Goal: Book appointment/travel/reservation

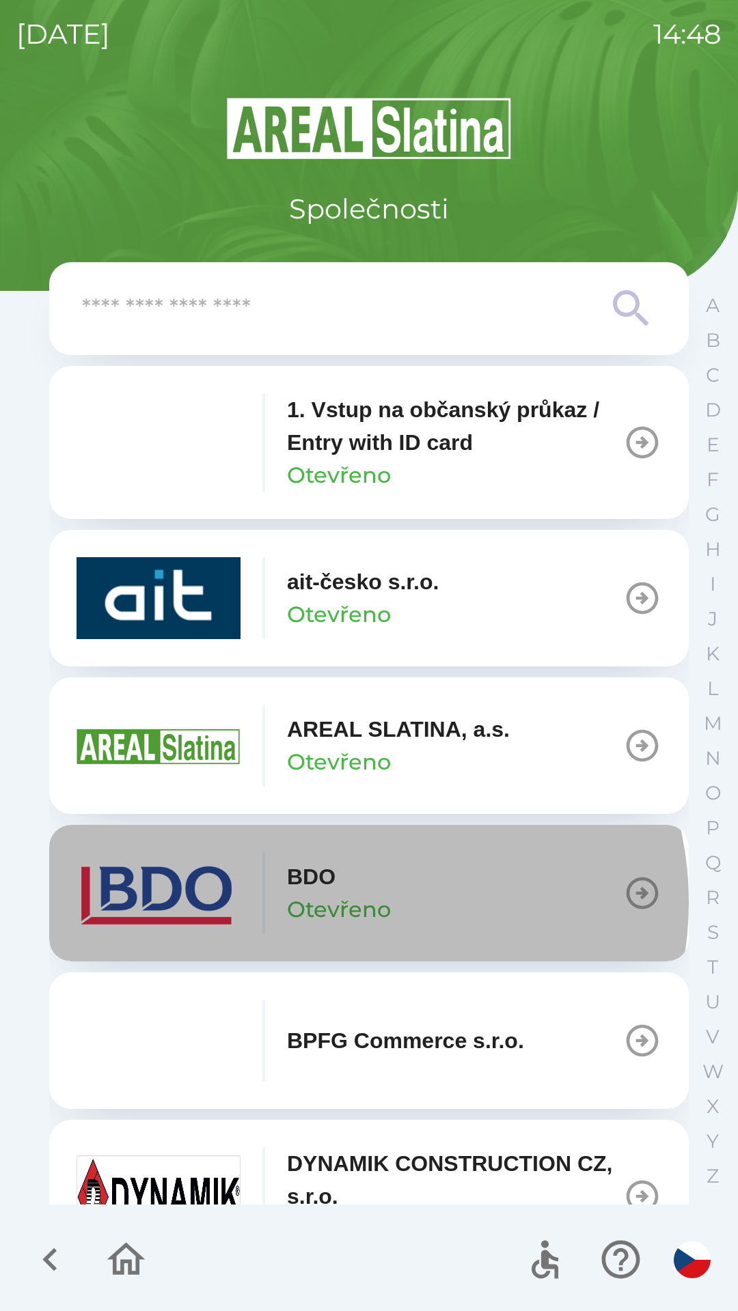
click at [355, 902] on p "Otevřeno" at bounding box center [339, 909] width 104 height 33
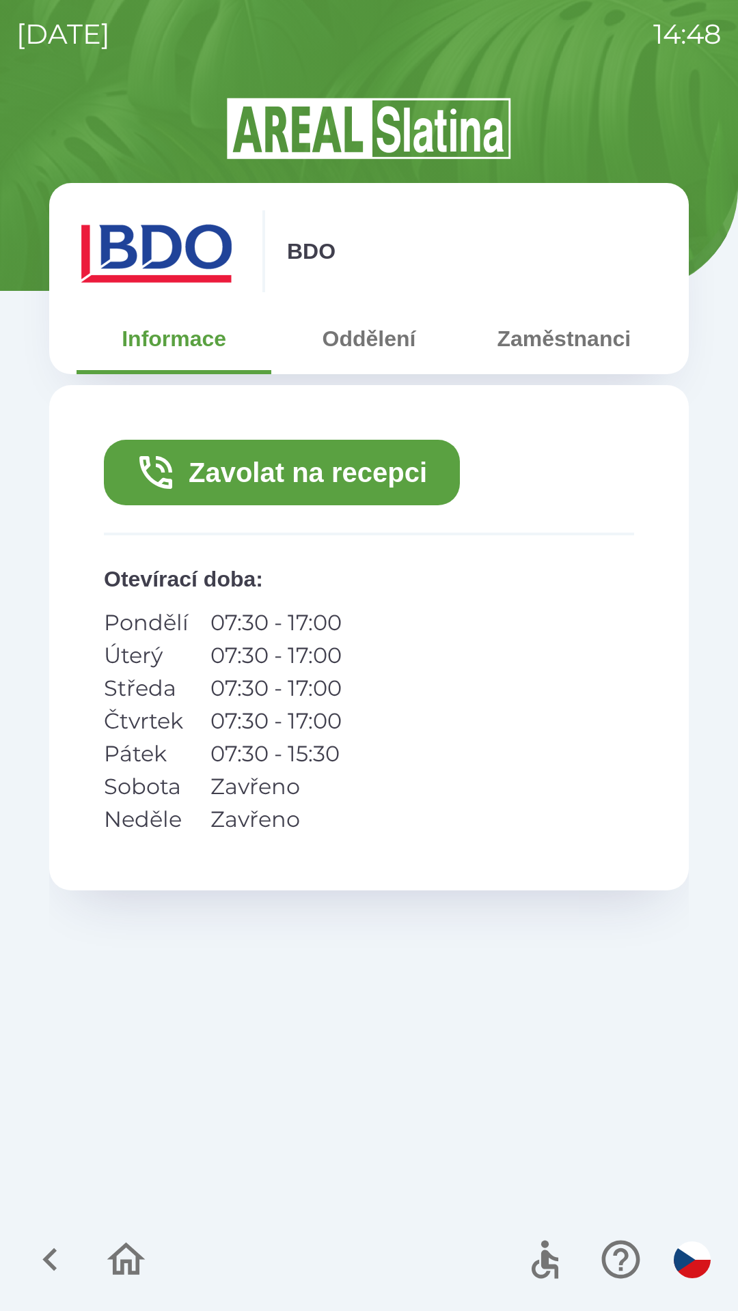
click at [322, 472] on button "Zavolat na recepci" at bounding box center [282, 473] width 356 height 66
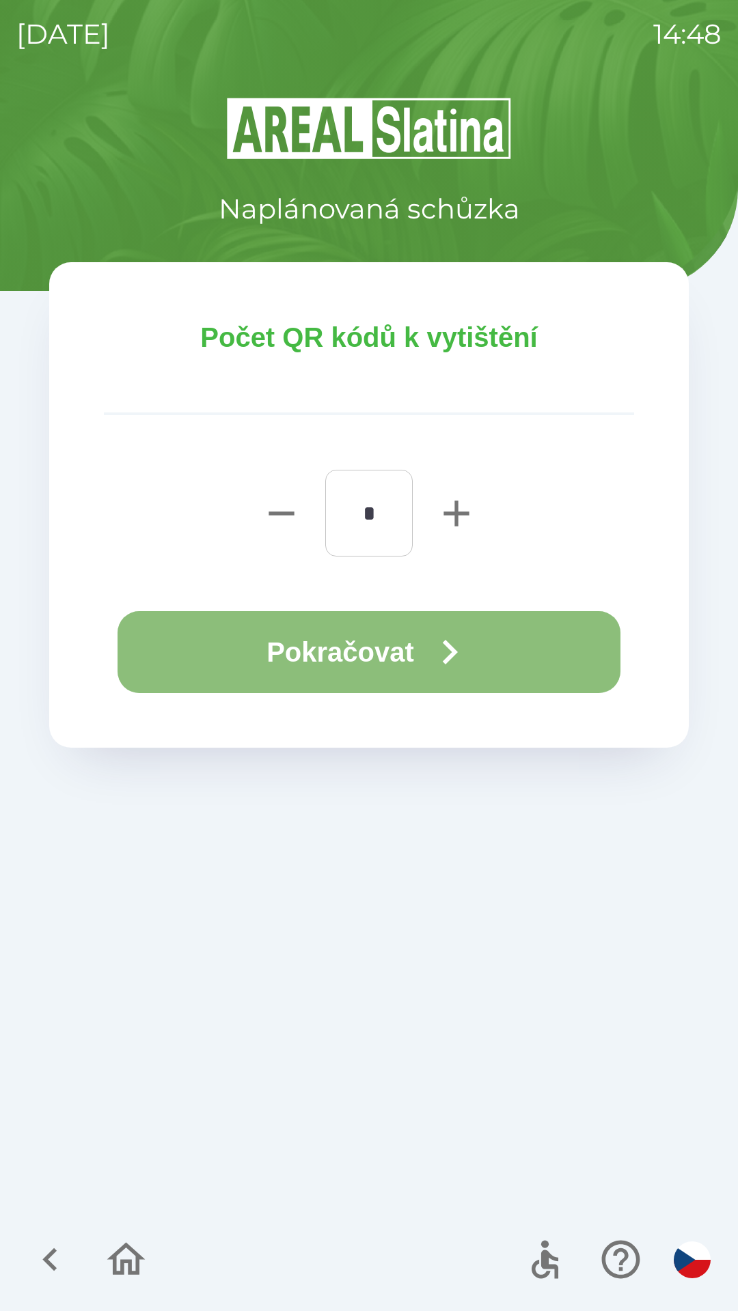
click at [313, 647] on button "Pokračovat" at bounding box center [368, 652] width 503 height 82
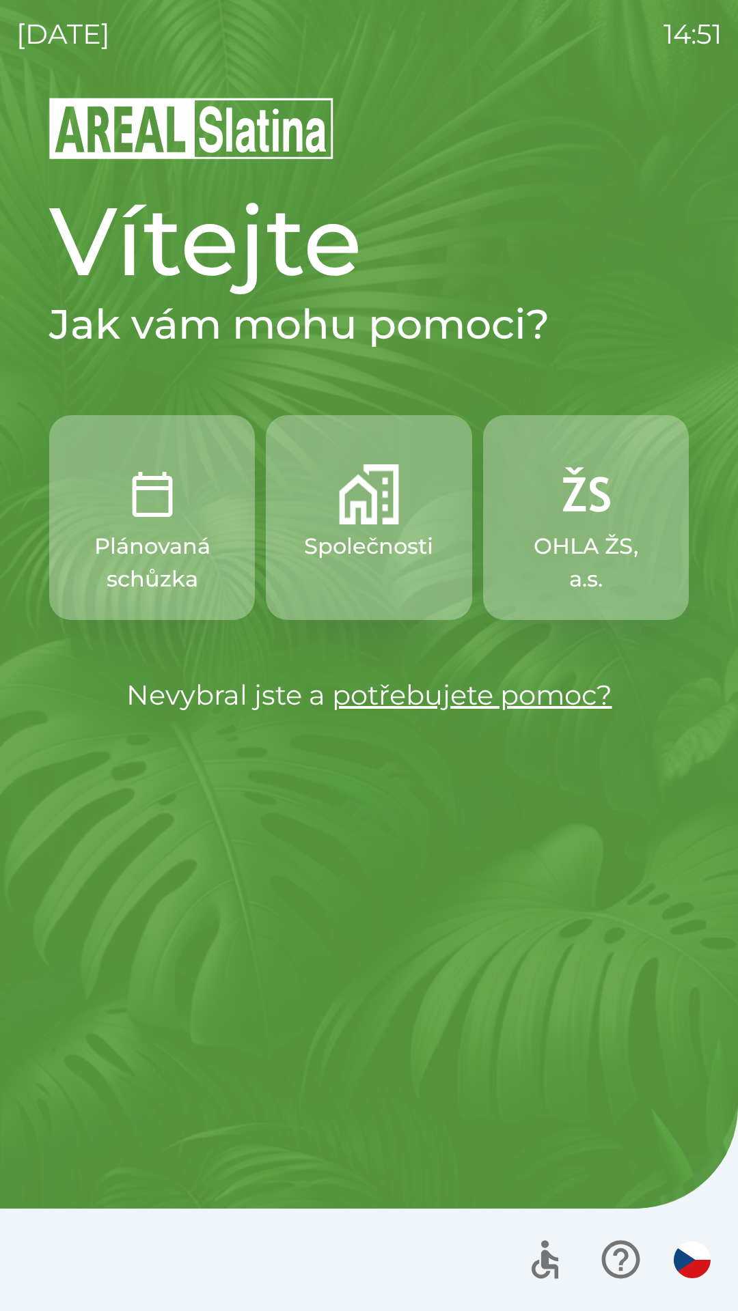
click at [387, 520] on img "button" at bounding box center [369, 494] width 60 height 60
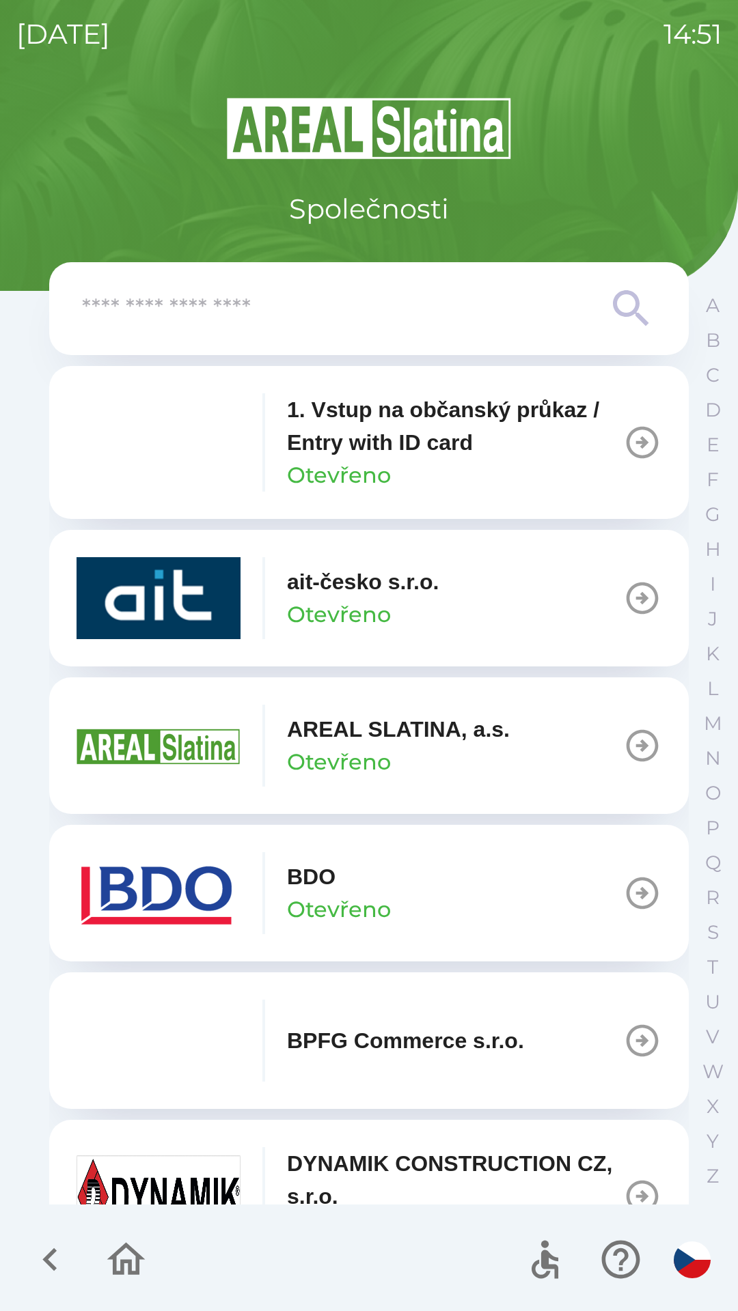
click at [500, 883] on button "BDO Otevřeno" at bounding box center [368, 893] width 639 height 137
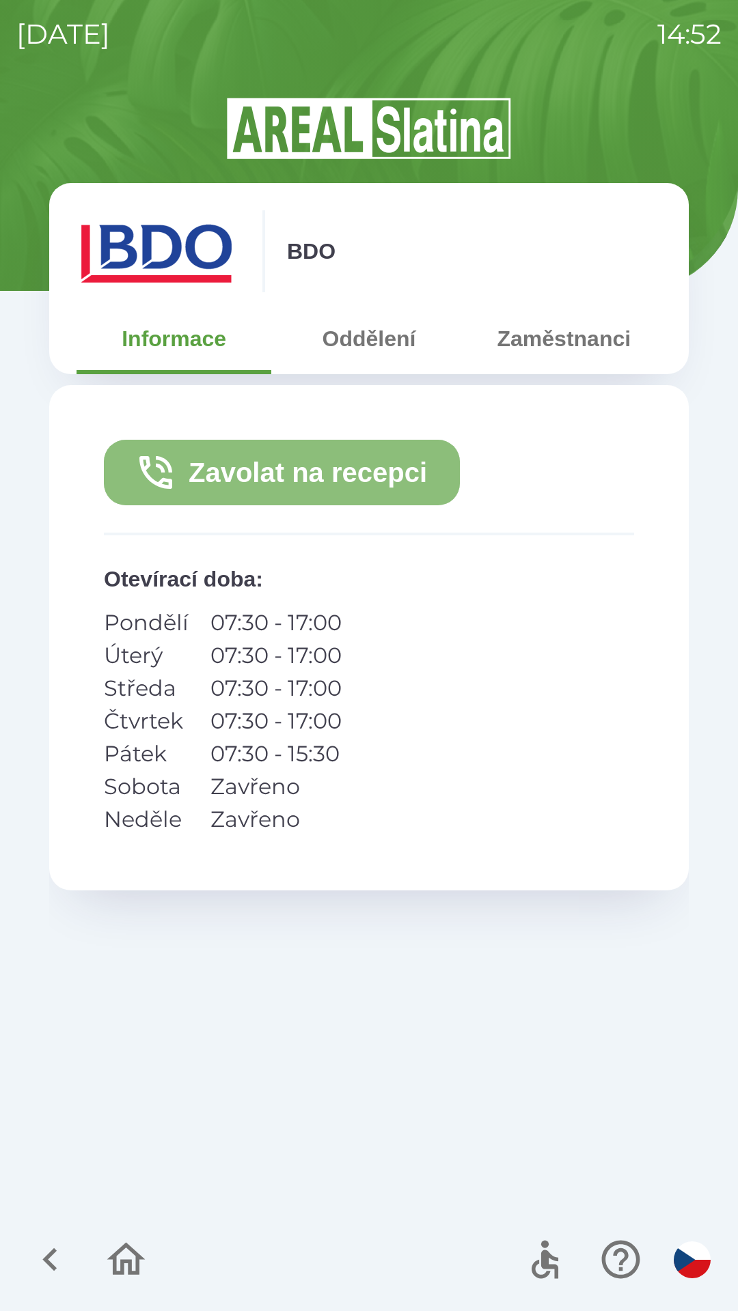
click at [365, 476] on button "Zavolat na recepci" at bounding box center [282, 473] width 356 height 66
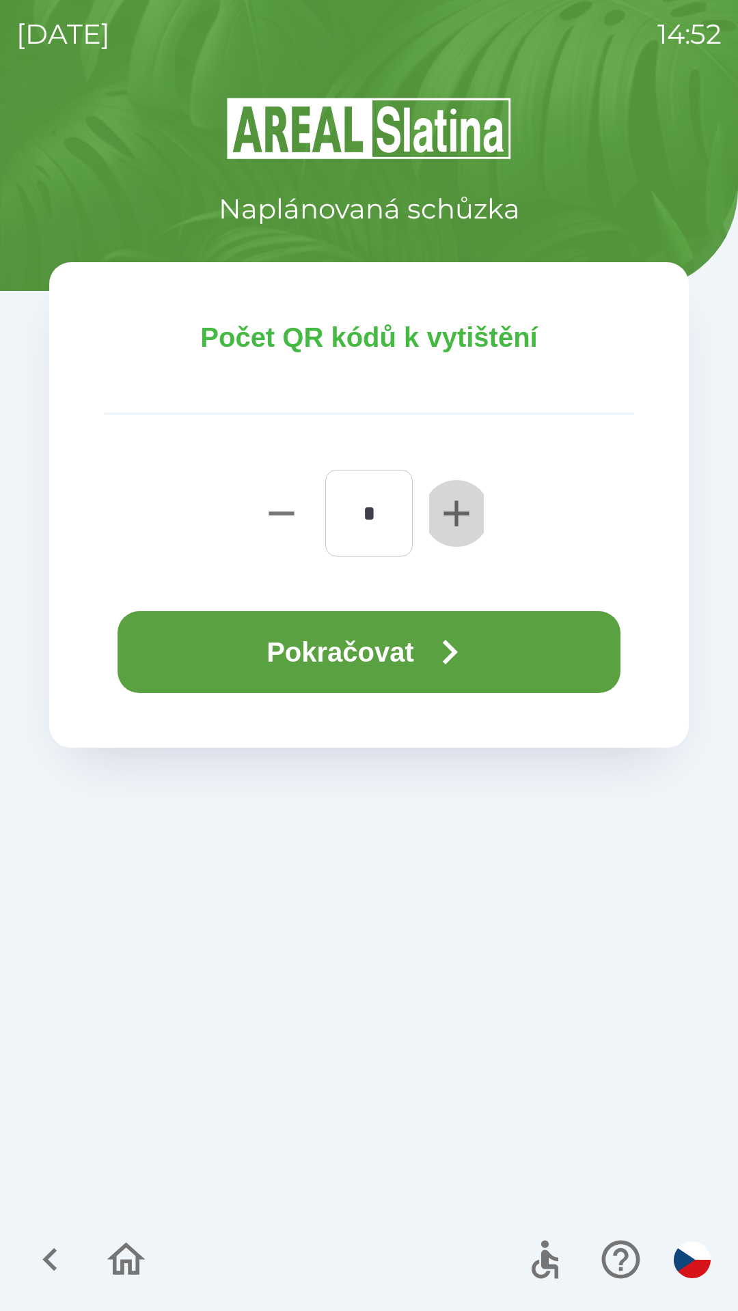
click at [462, 514] on icon "button" at bounding box center [455, 513] width 25 height 25
type input "*"
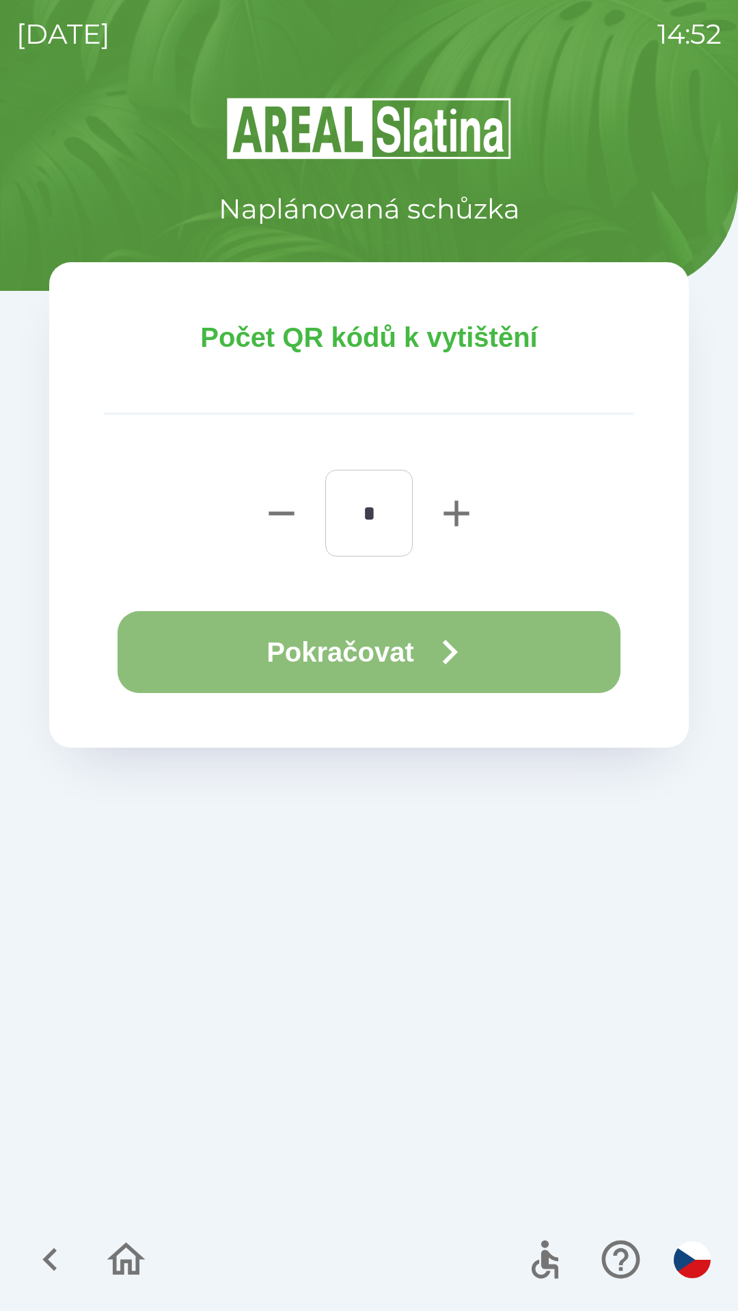
click at [387, 654] on button "Pokračovat" at bounding box center [368, 652] width 503 height 82
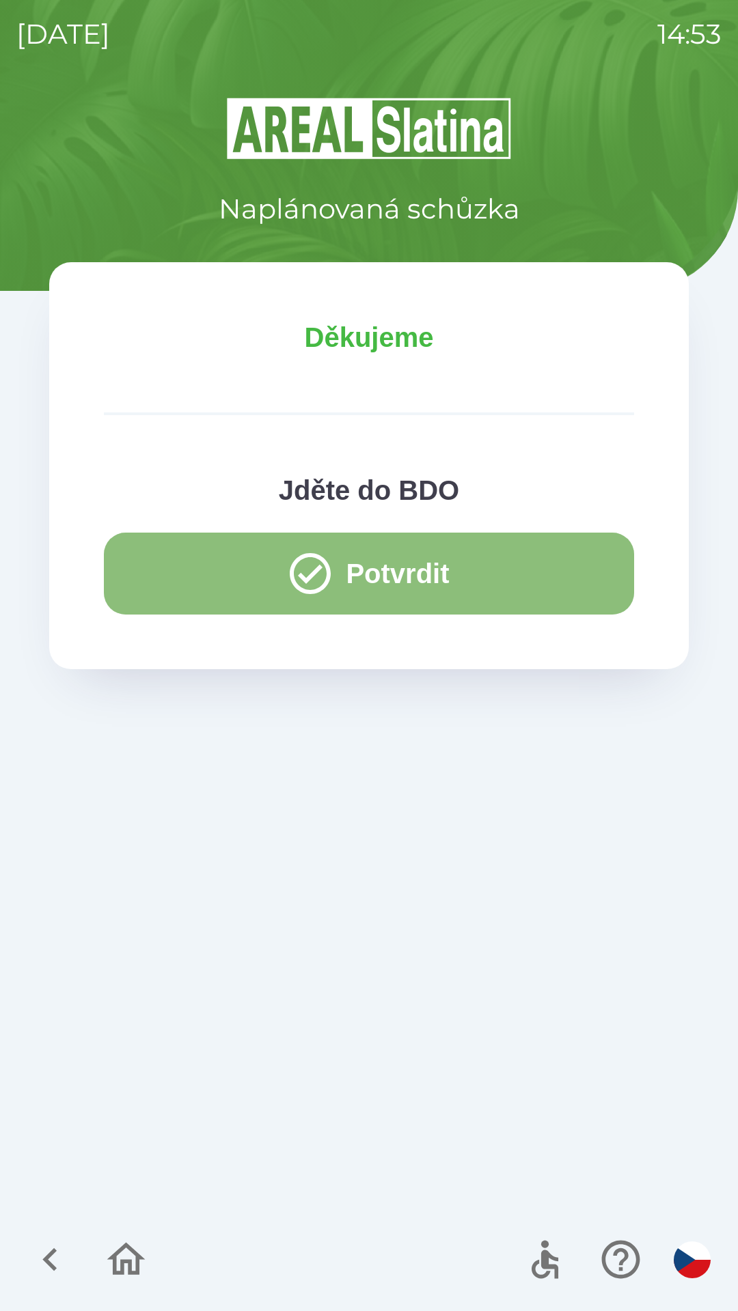
click at [410, 570] on button "Potvrdit" at bounding box center [369, 574] width 530 height 82
